Goal: Task Accomplishment & Management: Manage account settings

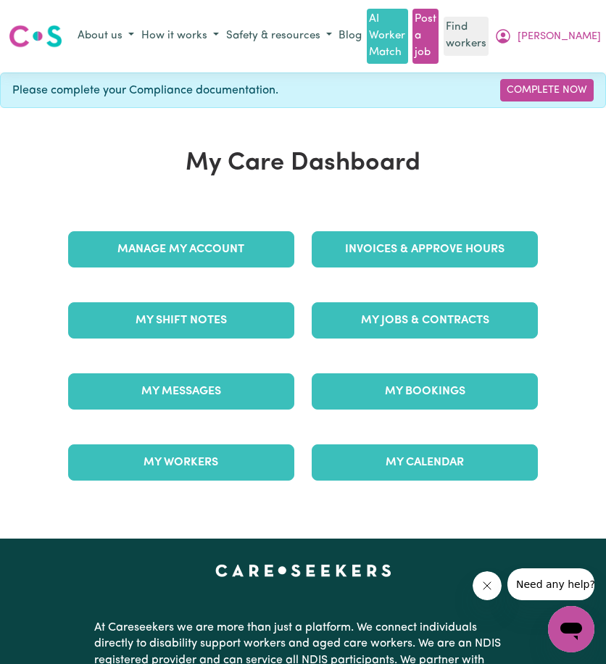
click at [236, 225] on div "Manage My Account" at bounding box center [181, 249] width 244 height 71
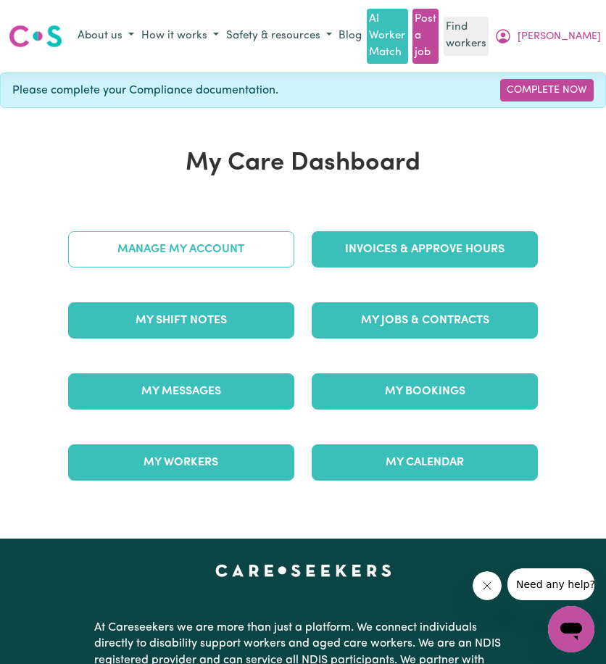
click at [236, 238] on link "Manage My Account" at bounding box center [181, 249] width 226 height 36
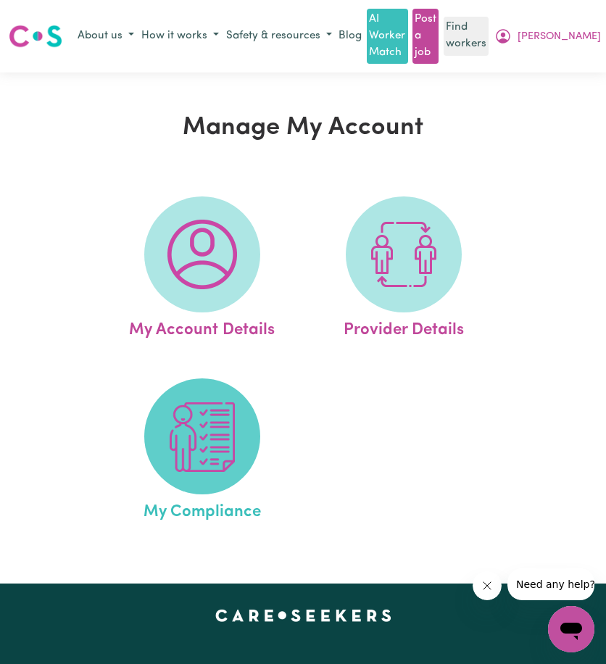
click at [228, 411] on img at bounding box center [203, 438] width 70 height 70
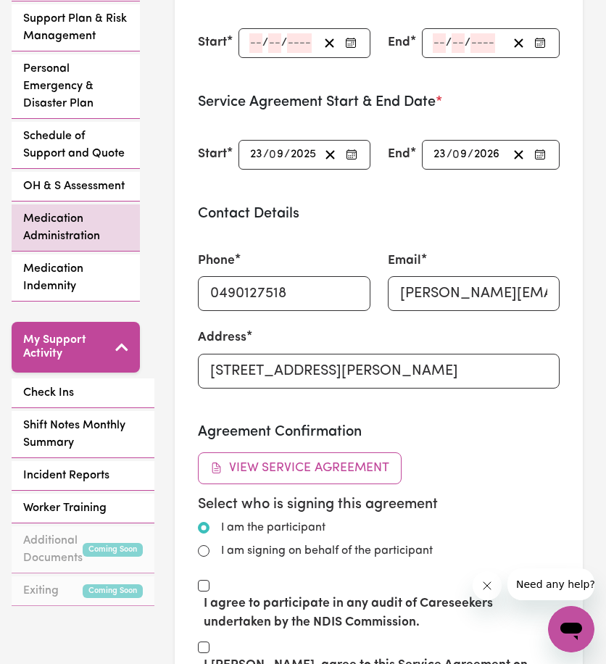
scroll to position [435, 0]
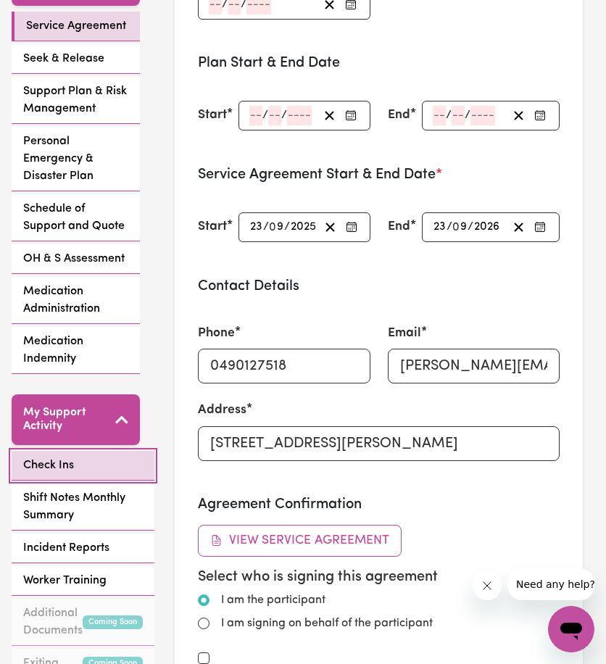
click at [68, 451] on link "Check Ins" at bounding box center [83, 466] width 143 height 30
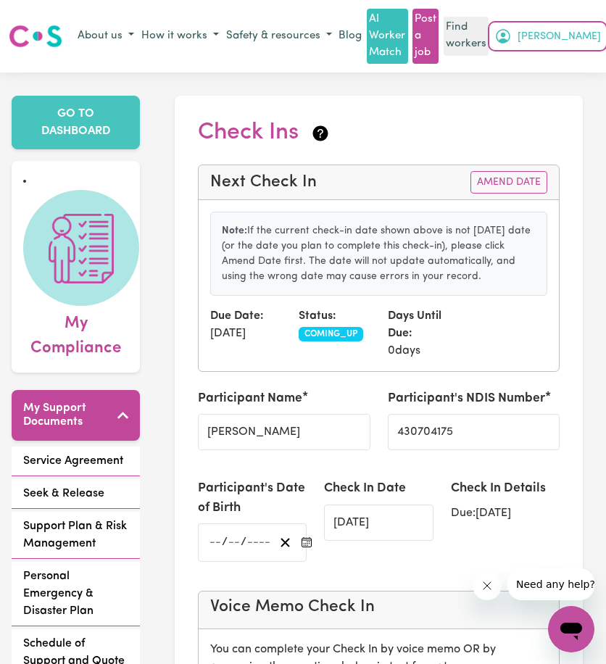
click at [590, 36] on span "[PERSON_NAME]" at bounding box center [559, 37] width 83 height 16
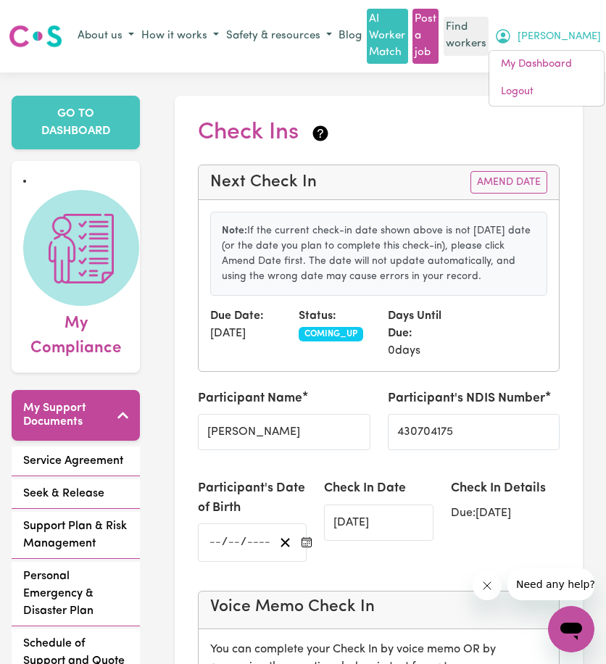
click at [583, 58] on link "My Dashboard" at bounding box center [547, 65] width 115 height 28
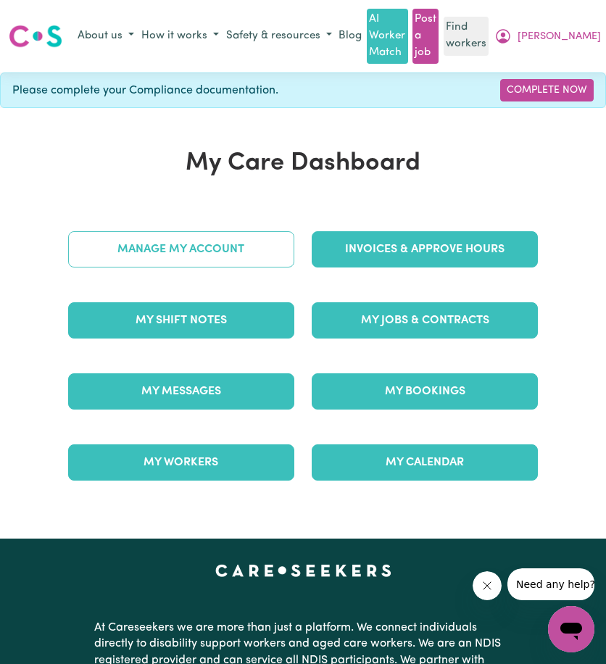
click at [174, 253] on link "Manage My Account" at bounding box center [181, 249] width 226 height 36
click at [230, 245] on link "Manage My Account" at bounding box center [181, 249] width 226 height 36
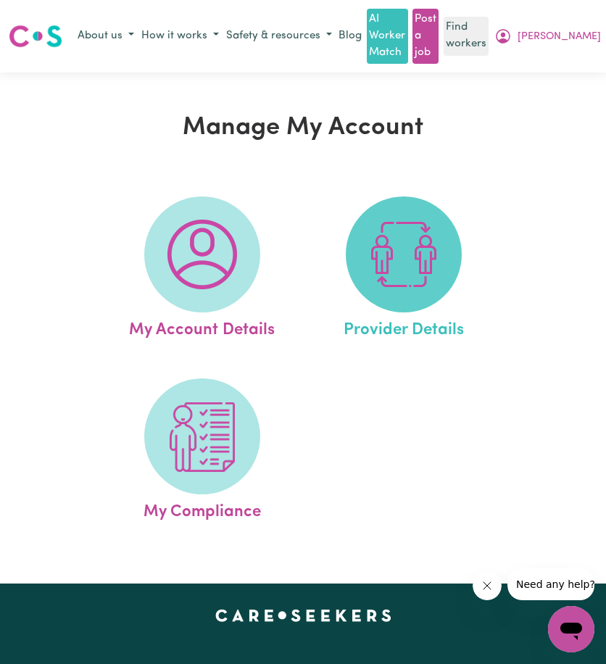
click at [405, 245] on img at bounding box center [404, 255] width 70 height 70
select select "NDIS_FUNDING_PLAN_MANAGED"
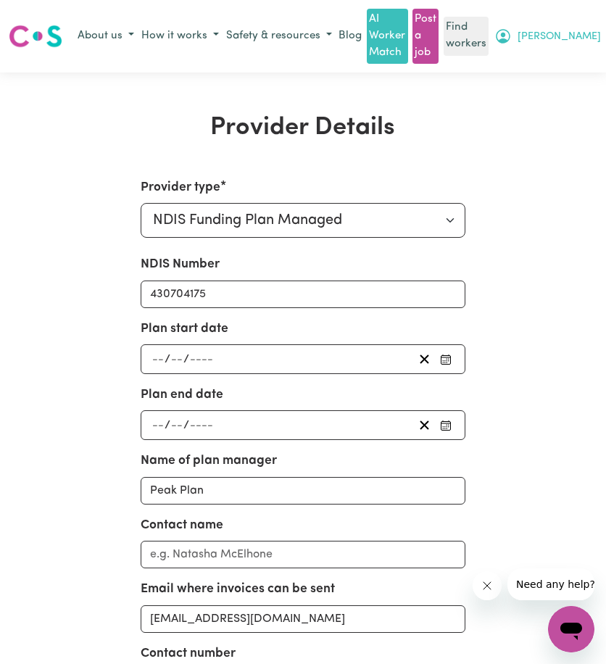
click at [577, 26] on button "[PERSON_NAME]" at bounding box center [548, 36] width 114 height 25
click at [556, 88] on link "Logout" at bounding box center [547, 92] width 115 height 28
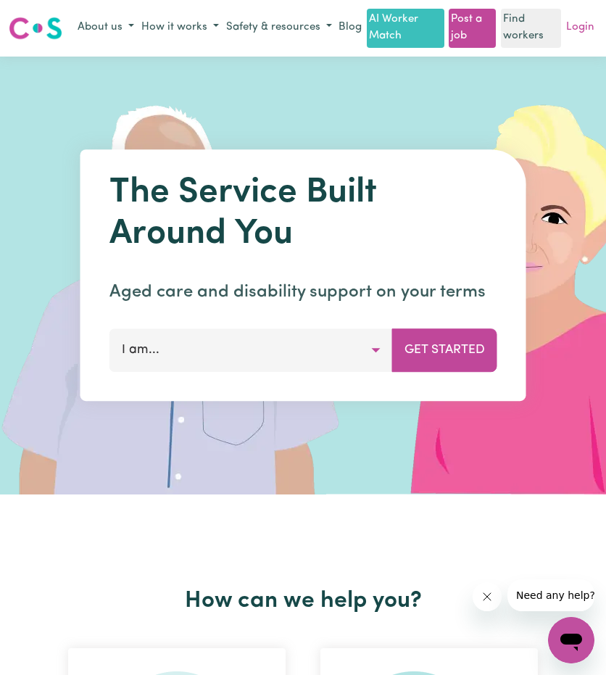
click at [583, 39] on link "Login" at bounding box center [581, 28] width 34 height 22
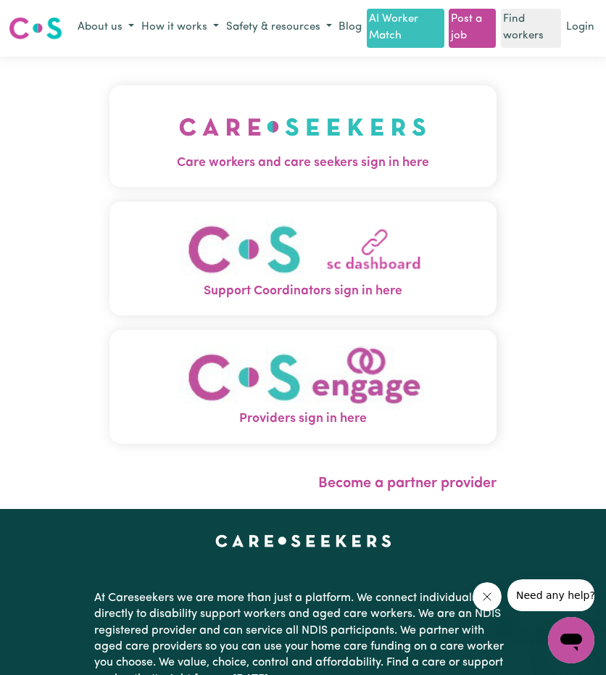
click at [111, 173] on span "Care workers and care seekers sign in here" at bounding box center [303, 163] width 387 height 19
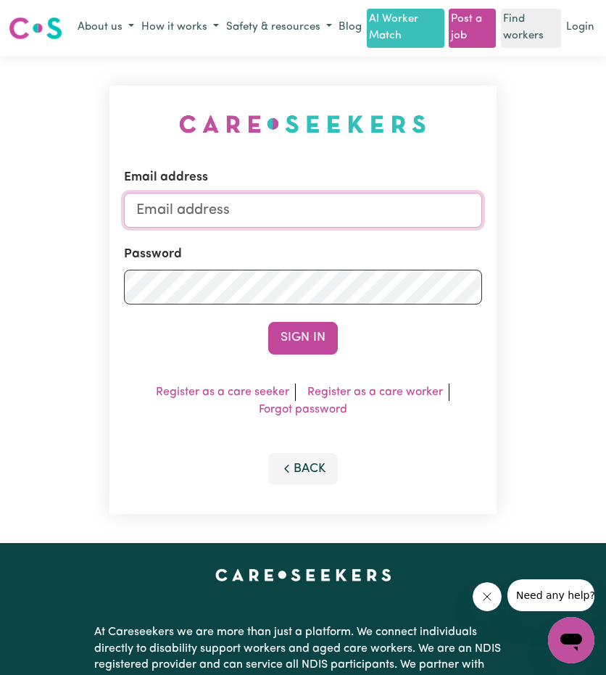
click at [239, 228] on input "Email address" at bounding box center [303, 210] width 358 height 35
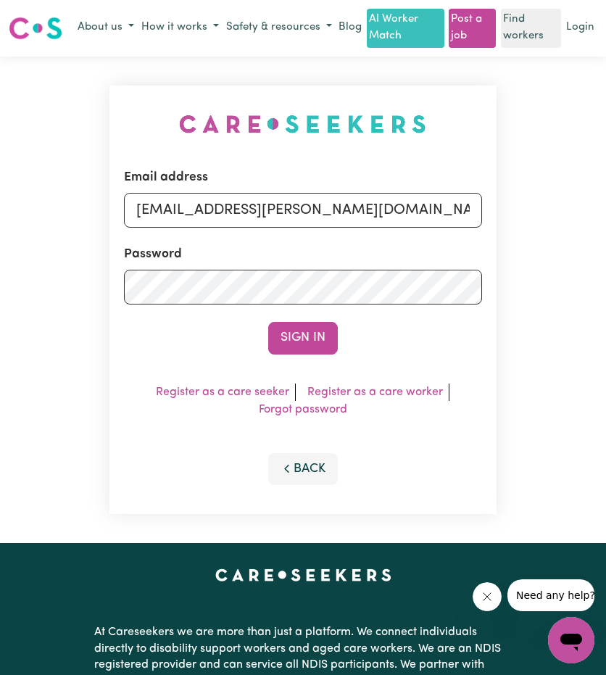
drag, startPoint x: 213, startPoint y: 234, endPoint x: 542, endPoint y: 240, distance: 328.6
click at [553, 236] on div "Email address [EMAIL_ADDRESS][PERSON_NAME][DOMAIN_NAME] Password Sign In Regist…" at bounding box center [303, 300] width 606 height 487
type input "[EMAIL_ADDRESS][DOMAIN_NAME]"
click at [355, 346] on div "Sign In" at bounding box center [303, 338] width 358 height 32
click at [303, 354] on button "Sign In" at bounding box center [303, 338] width 70 height 32
